Goal: Navigation & Orientation: Find specific page/section

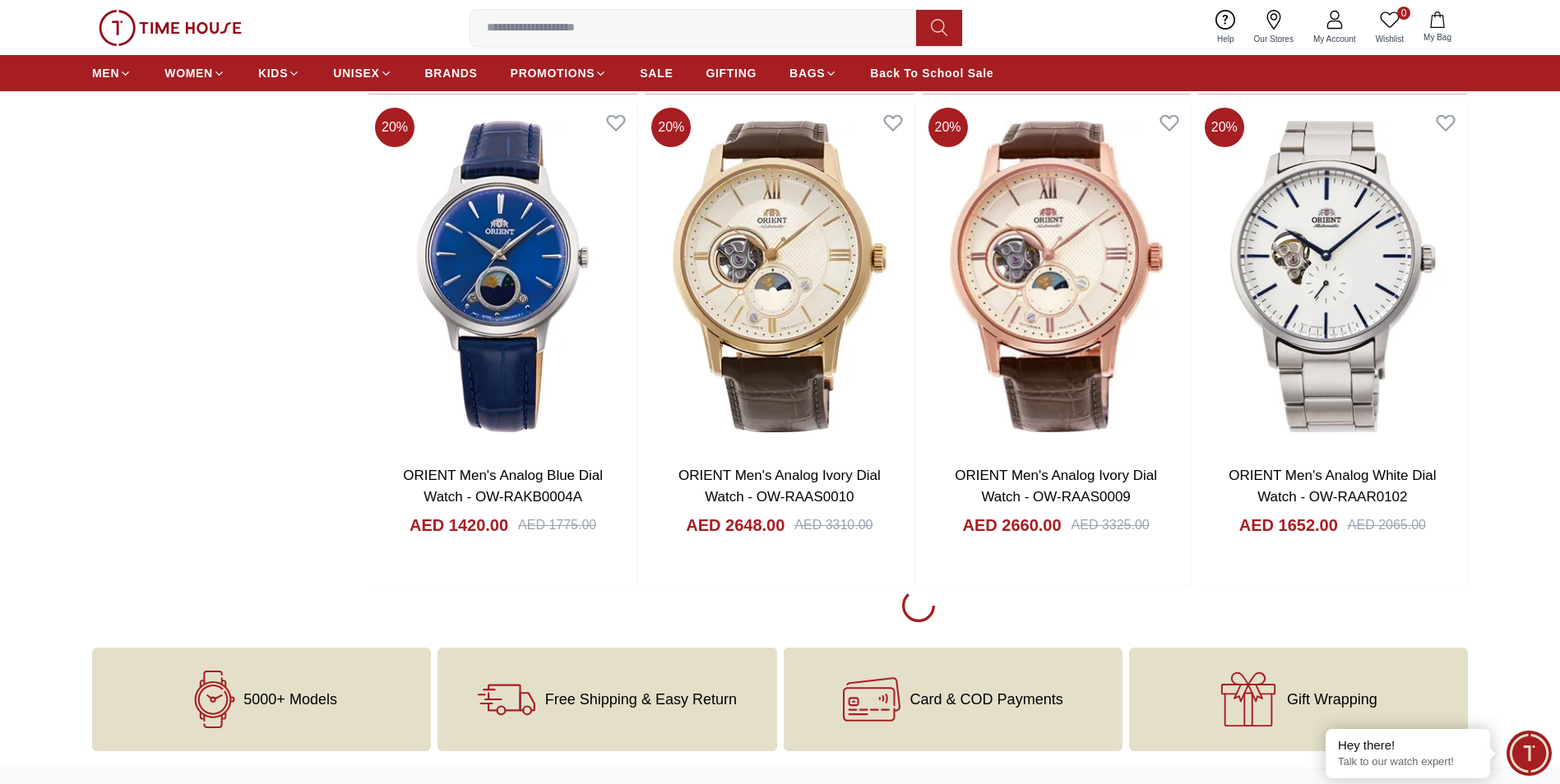
scroll to position [2793, 0]
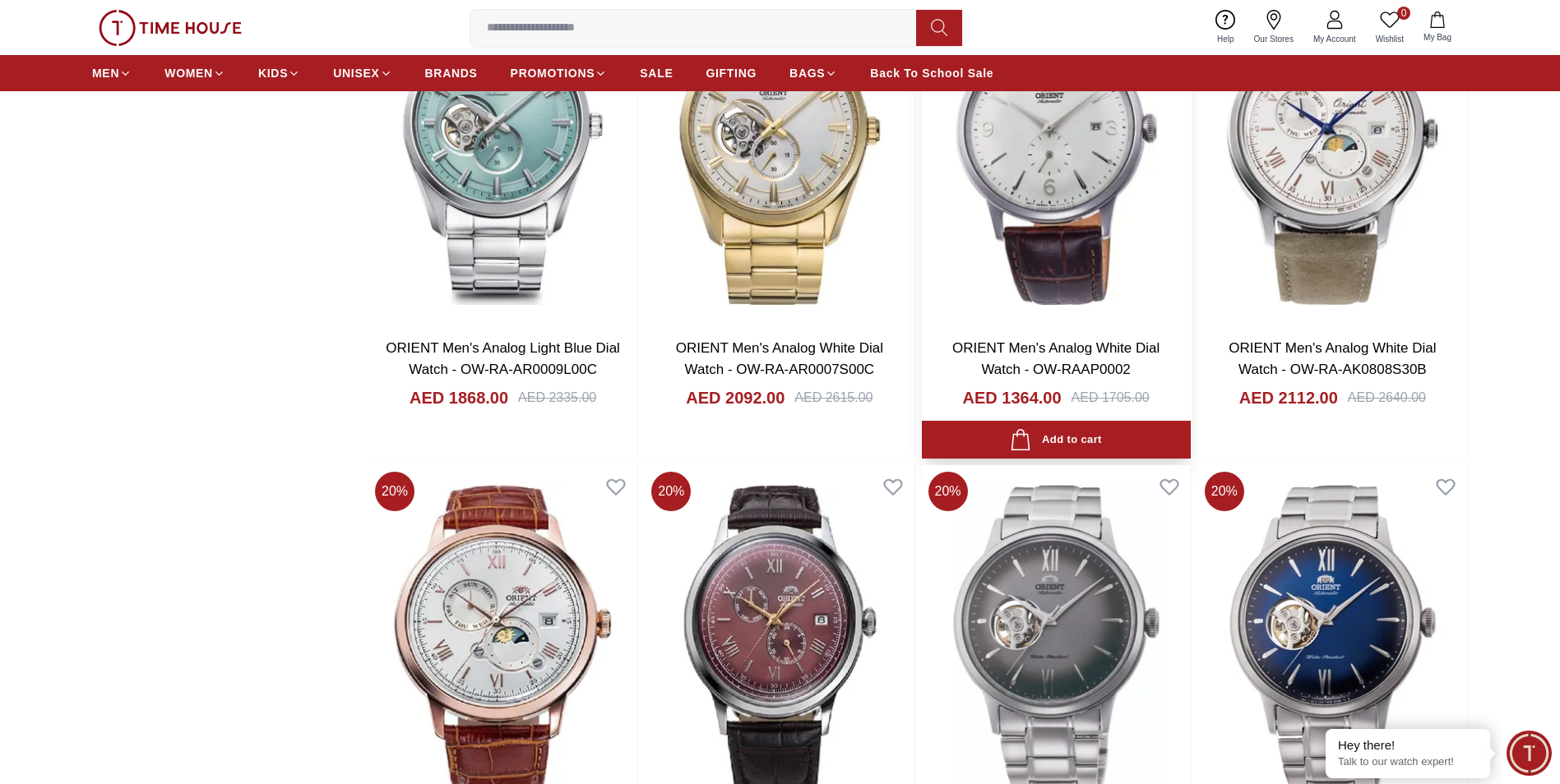
scroll to position [3040, 0]
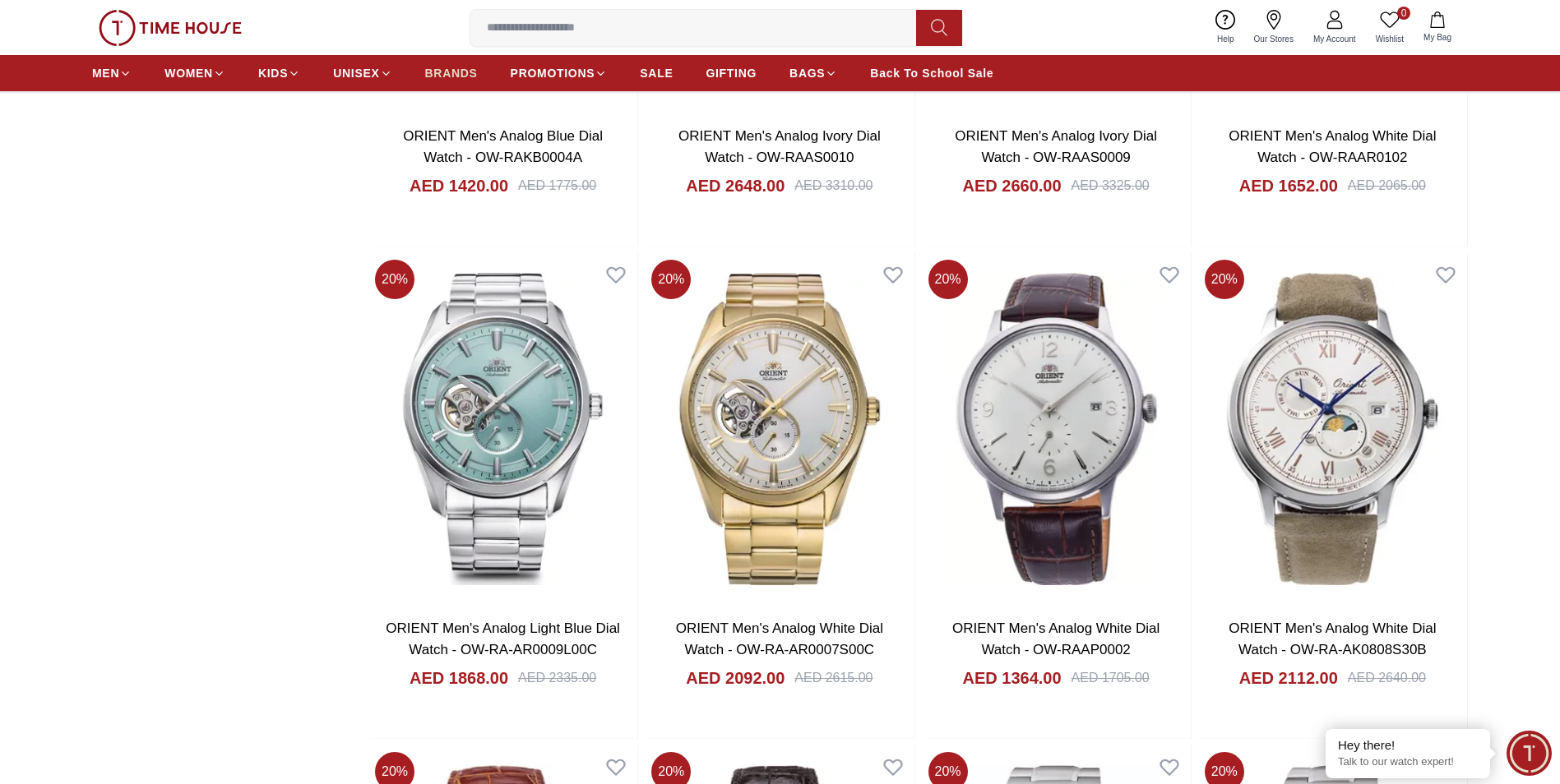
click at [465, 69] on span "BRANDS" at bounding box center [451, 73] width 52 height 17
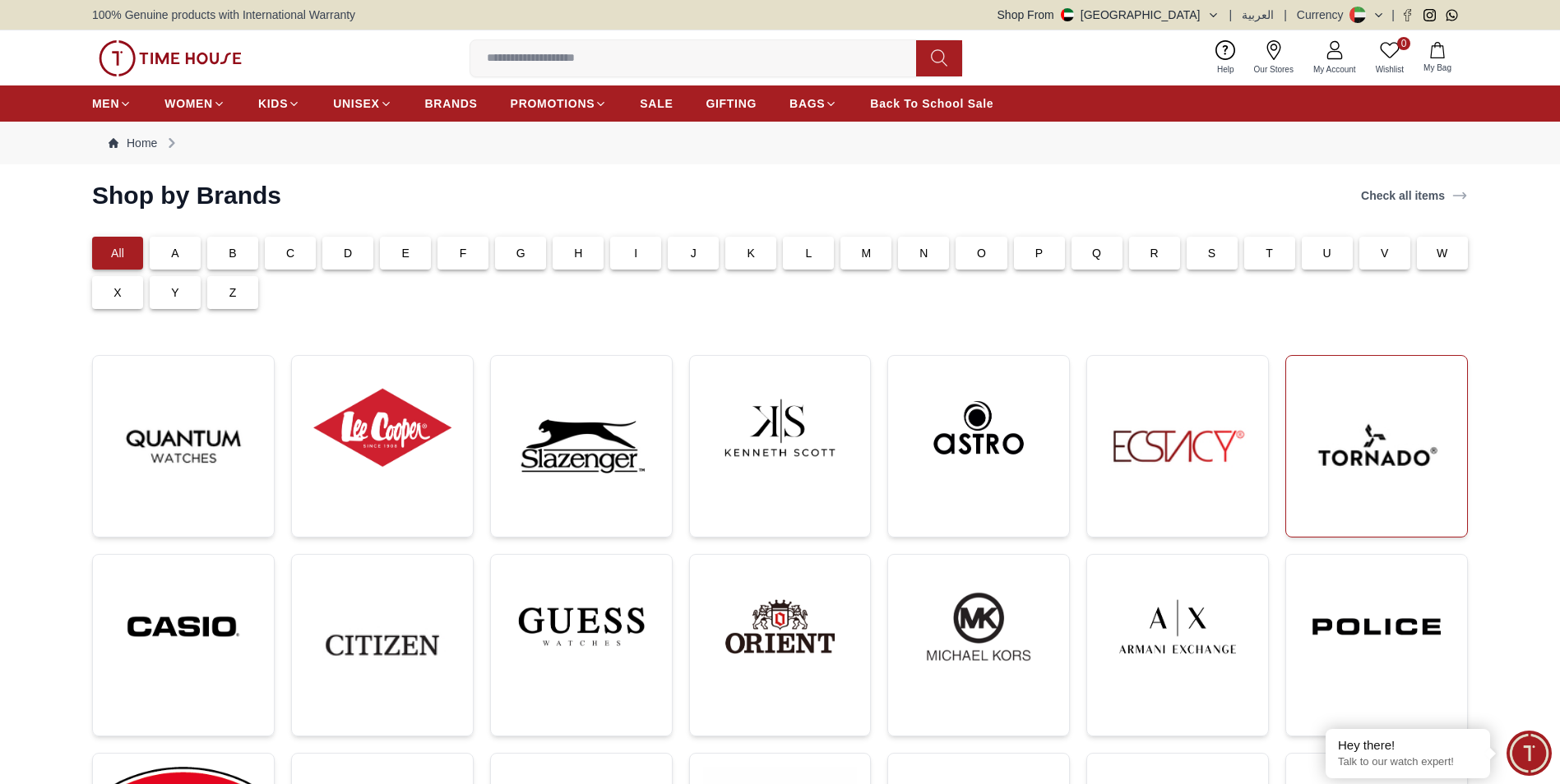
click at [1383, 429] on img at bounding box center [1376, 446] width 154 height 154
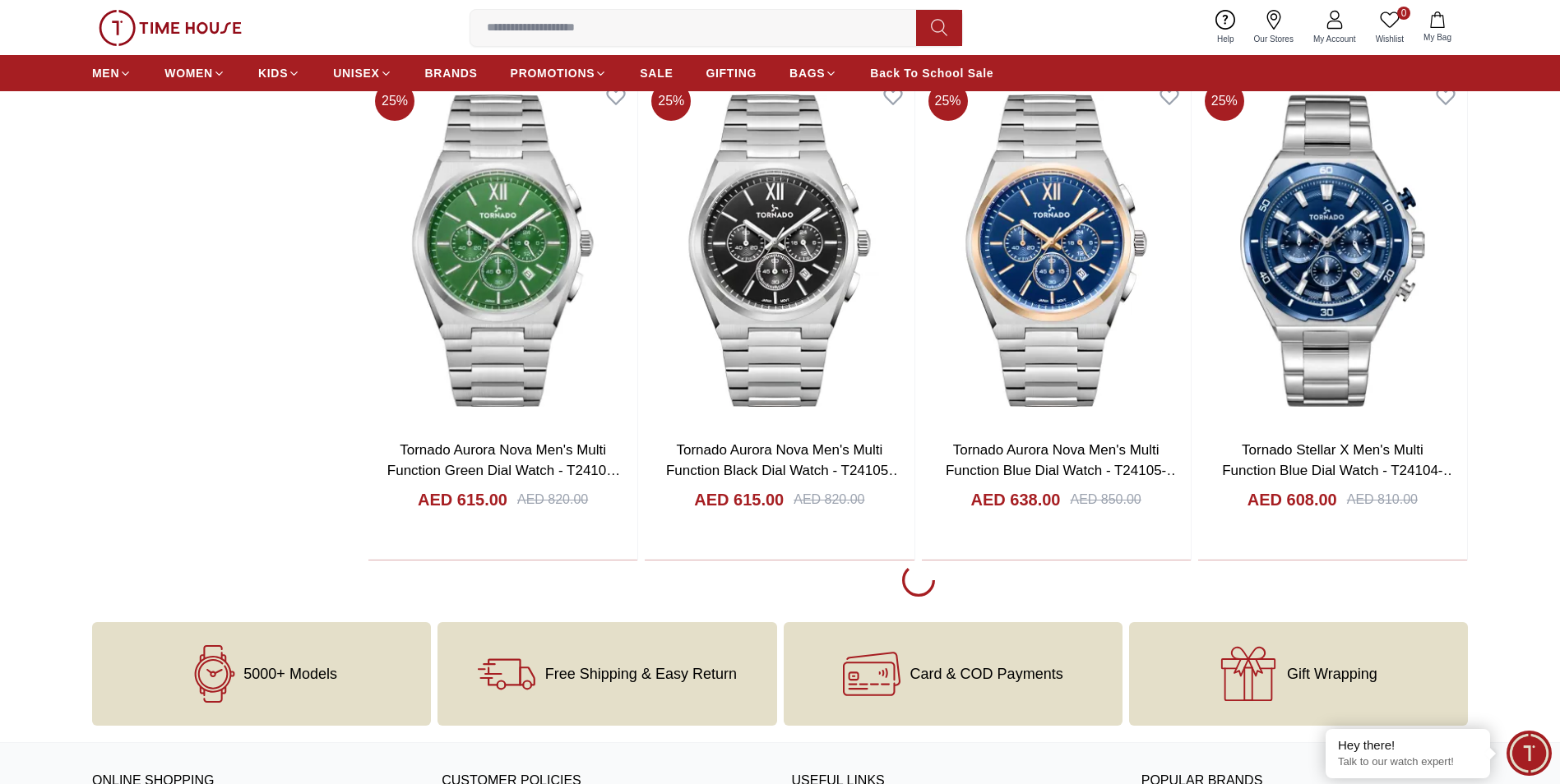
scroll to position [2875, 0]
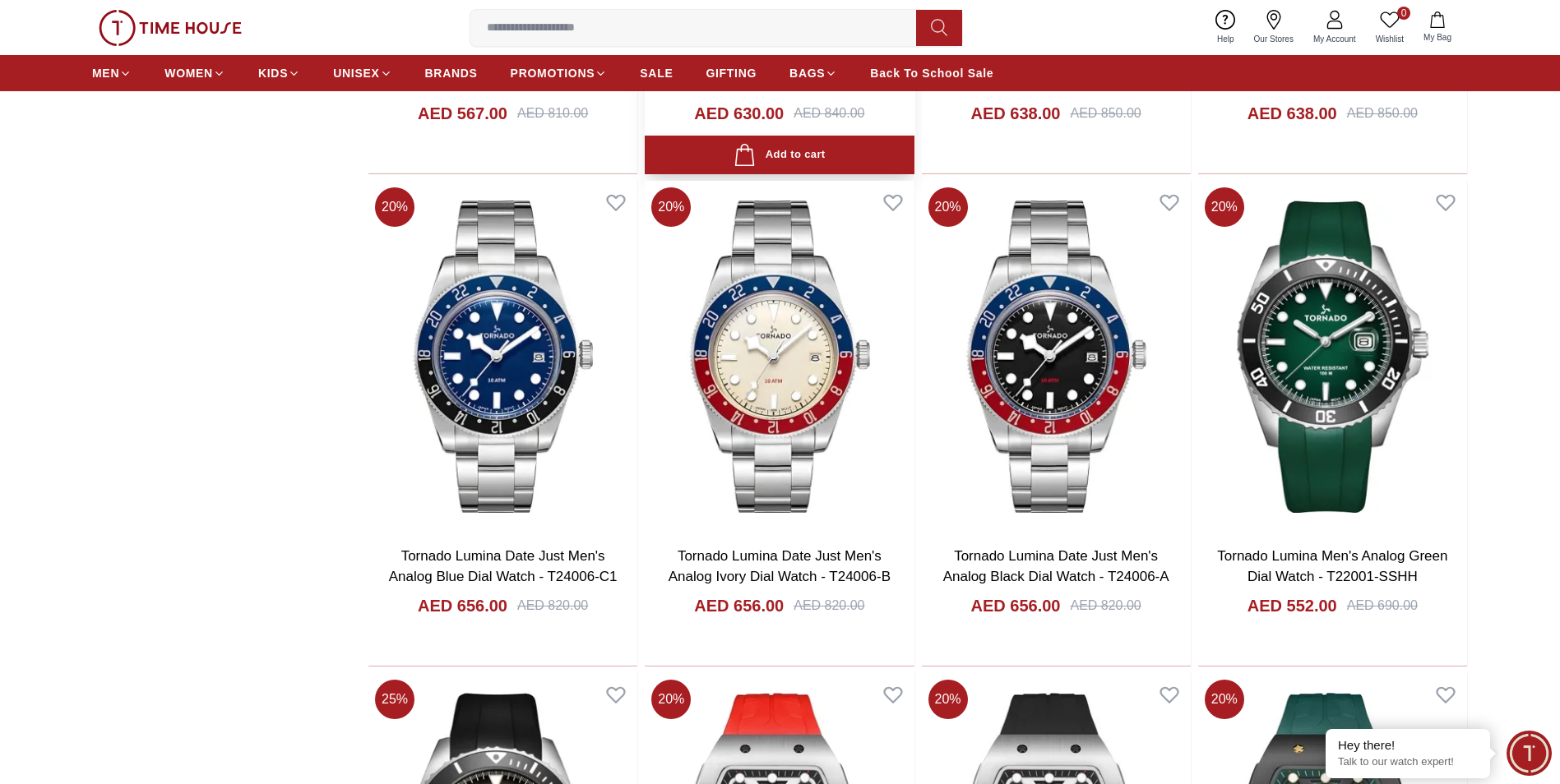
scroll to position [3893, 0]
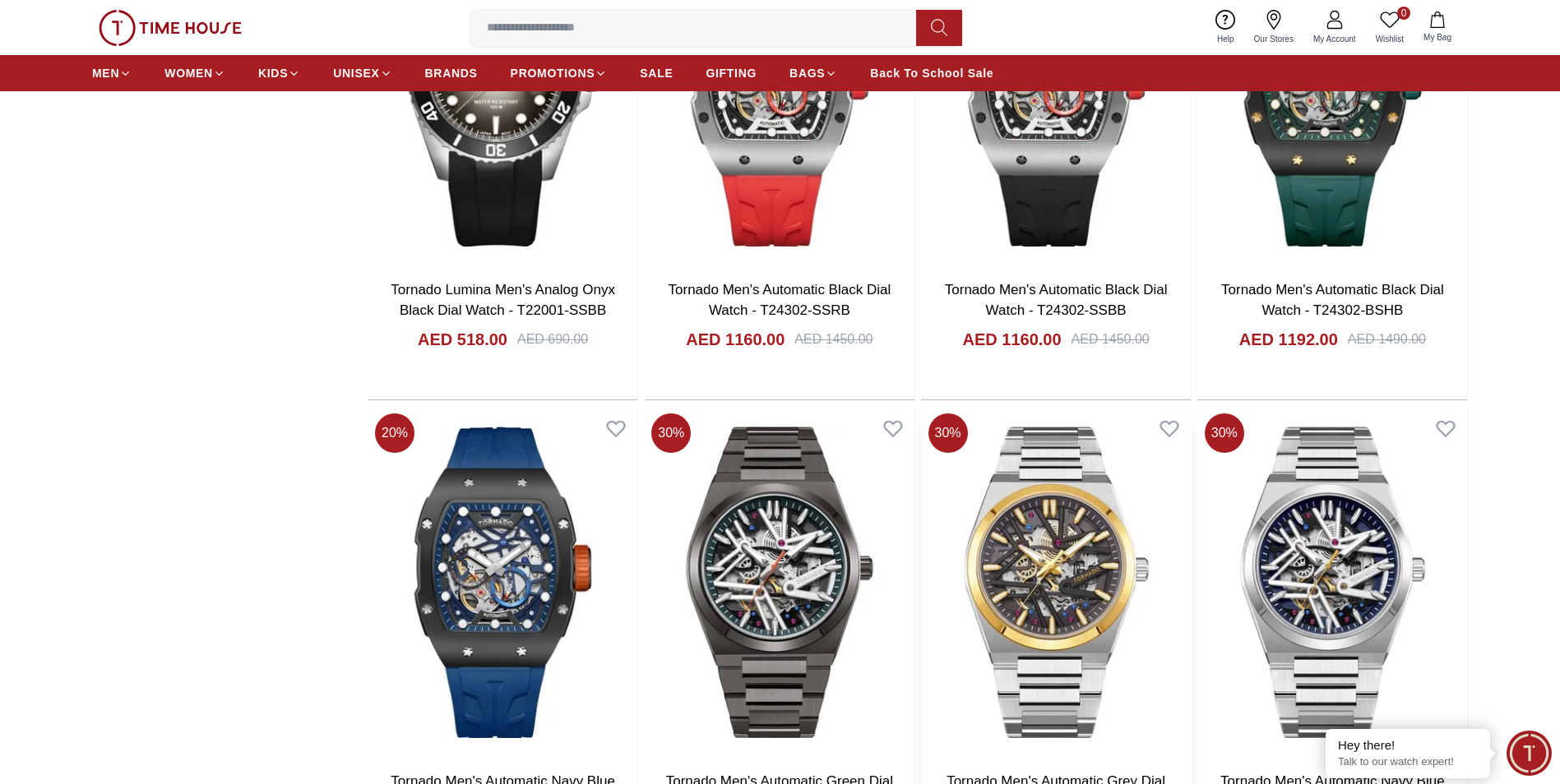
scroll to position [4715, 0]
